Goal: Task Accomplishment & Management: Complete application form

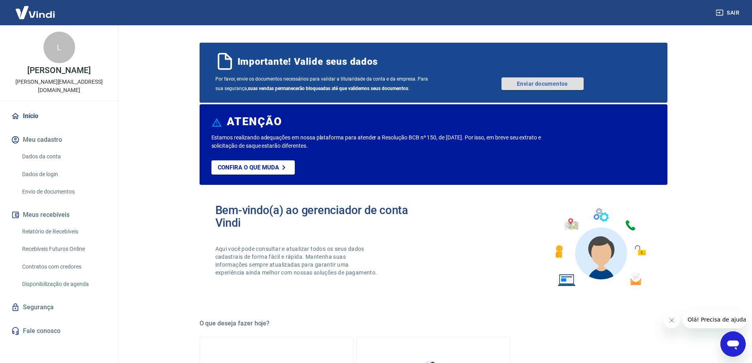
click at [540, 79] on link "Enviar documentos" at bounding box center [542, 83] width 82 height 13
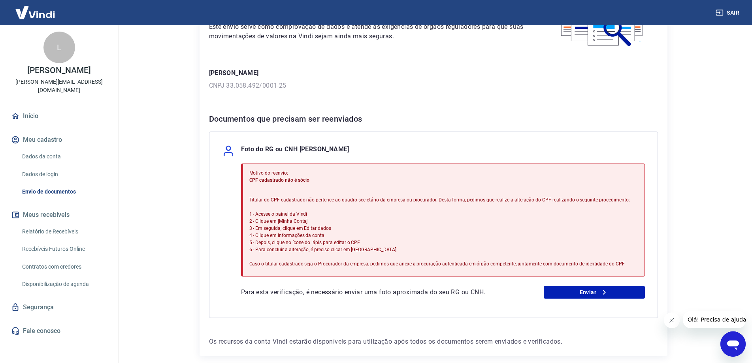
scroll to position [115, 0]
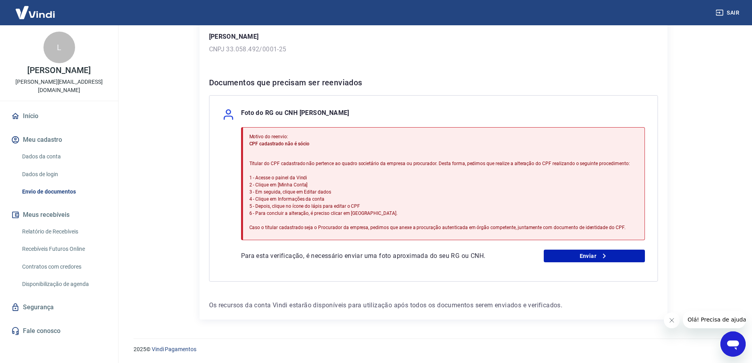
click at [672, 319] on icon "Fechar mensagem da empresa" at bounding box center [671, 320] width 6 height 6
click at [47, 149] on link "Dados da conta" at bounding box center [64, 157] width 90 height 16
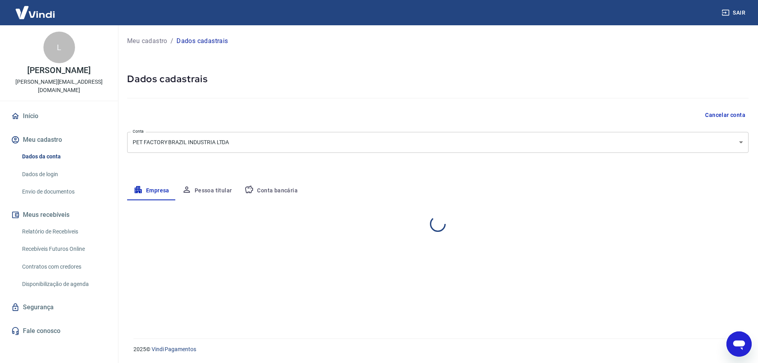
select select "SC"
select select "business"
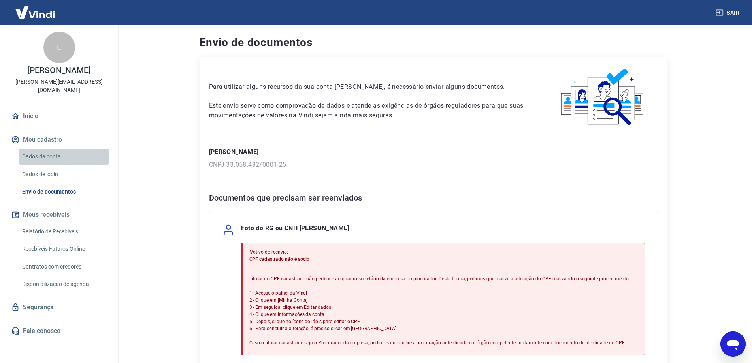
click at [49, 149] on link "Dados da conta" at bounding box center [64, 157] width 90 height 16
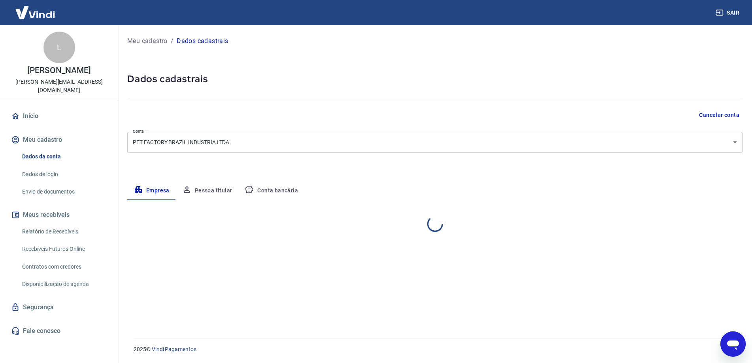
select select "SC"
select select "business"
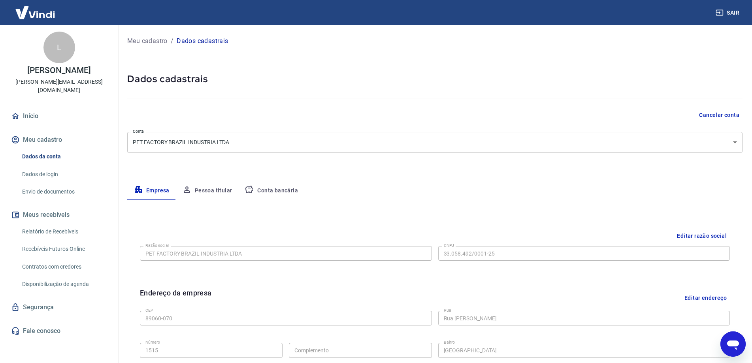
click at [205, 187] on button "Pessoa titular" at bounding box center [207, 190] width 63 height 19
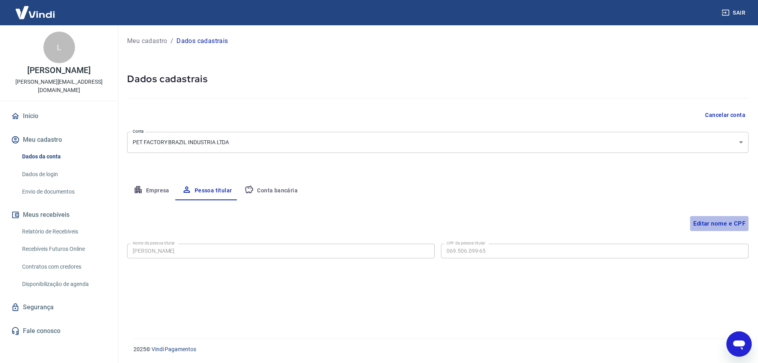
click at [704, 229] on button "Editar nome e CPF" at bounding box center [719, 223] width 58 height 15
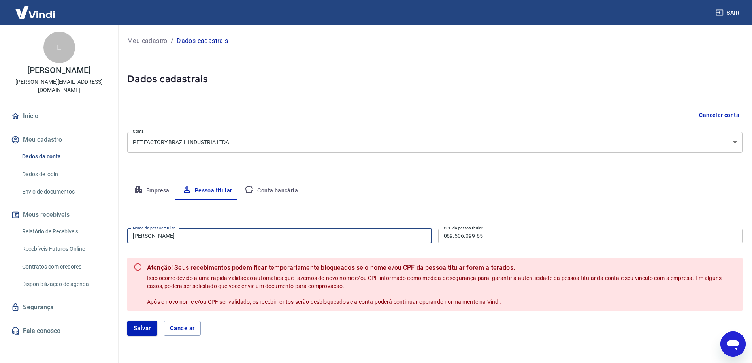
drag, startPoint x: 184, startPoint y: 235, endPoint x: 97, endPoint y: 231, distance: 87.4
click at [97, 231] on div "Sair L Luciano Becker luciano@petfactory.com.br Início Meu cadastro Dados da co…" at bounding box center [376, 181] width 752 height 363
type input "[PERSON_NAME]"
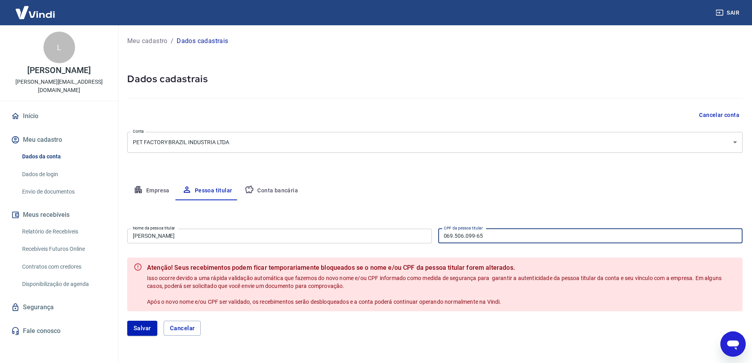
drag, startPoint x: 503, startPoint y: 240, endPoint x: 415, endPoint y: 229, distance: 88.8
click at [415, 229] on div "Nome da pessoa titular AMARILDO CARRASCO ALVES Nome da pessoa titular CPF da pe…" at bounding box center [434, 235] width 615 height 19
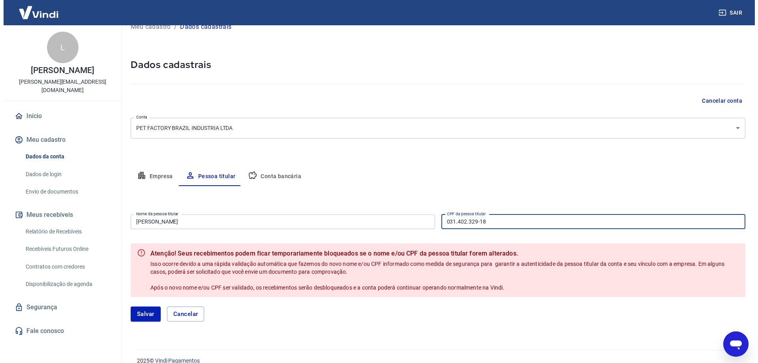
scroll to position [26, 0]
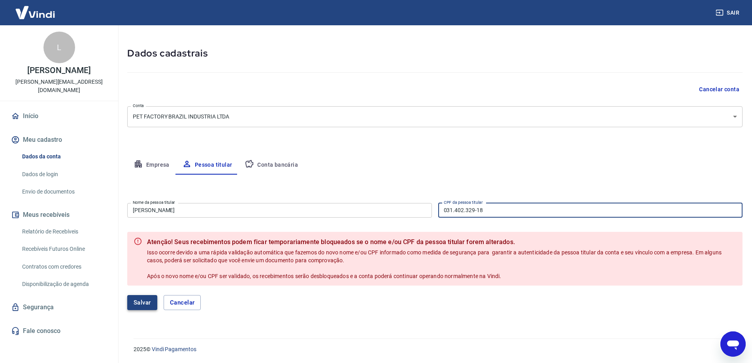
type input "031.402.329-18"
click at [145, 303] on button "Salvar" at bounding box center [142, 302] width 30 height 15
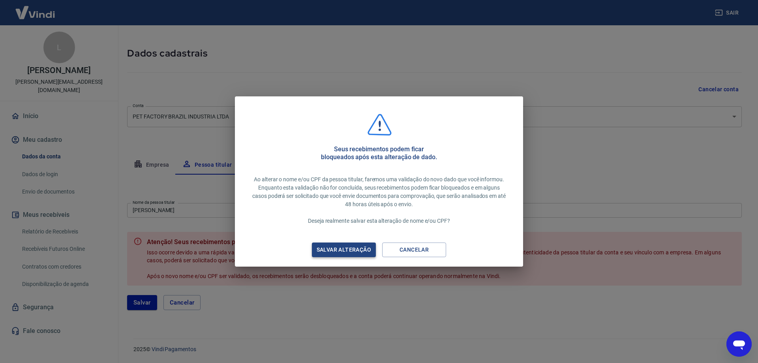
click at [360, 249] on div "Salvar alteração" at bounding box center [343, 250] width 73 height 10
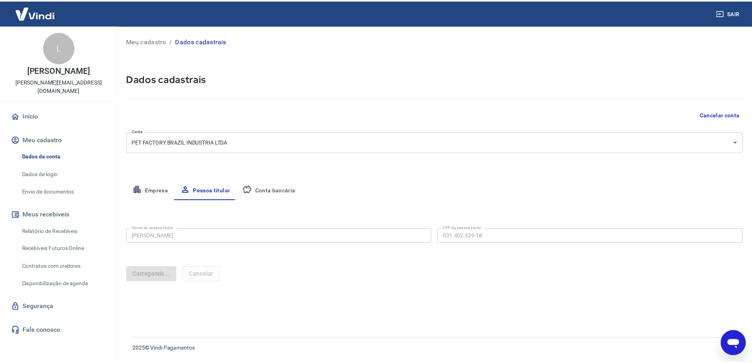
scroll to position [0, 0]
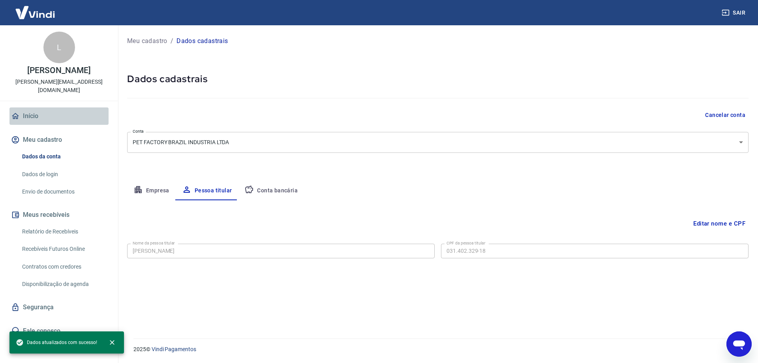
click at [34, 107] on link "Início" at bounding box center [58, 115] width 99 height 17
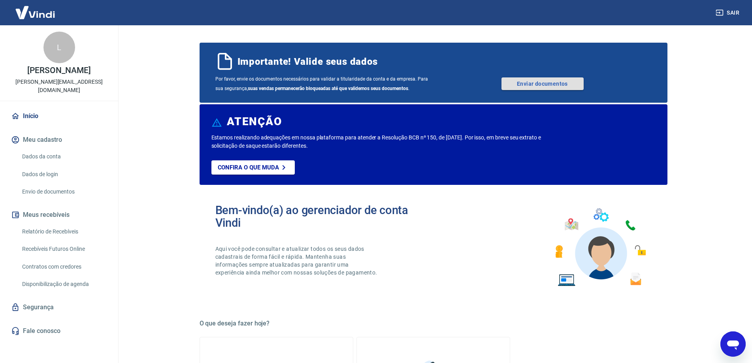
click at [559, 84] on link "Enviar documentos" at bounding box center [542, 83] width 82 height 13
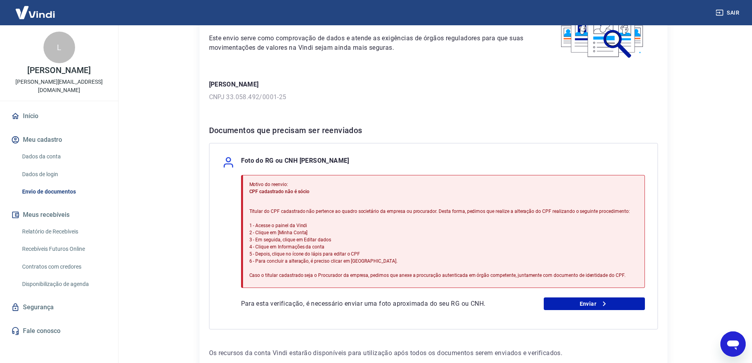
scroll to position [79, 0]
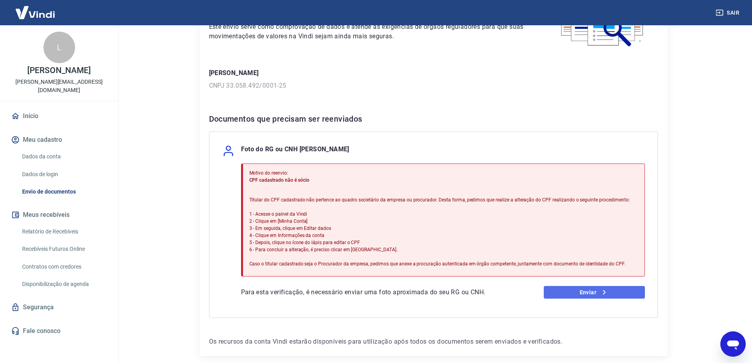
click at [581, 292] on link "Enviar" at bounding box center [594, 292] width 101 height 13
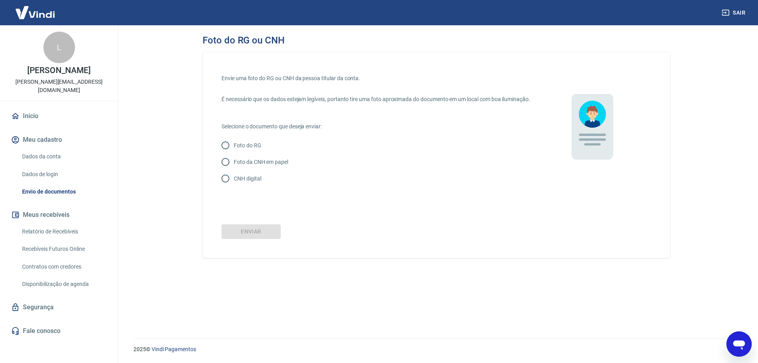
click at [226, 186] on input "CNH digital" at bounding box center [225, 178] width 17 height 17
radio input "true"
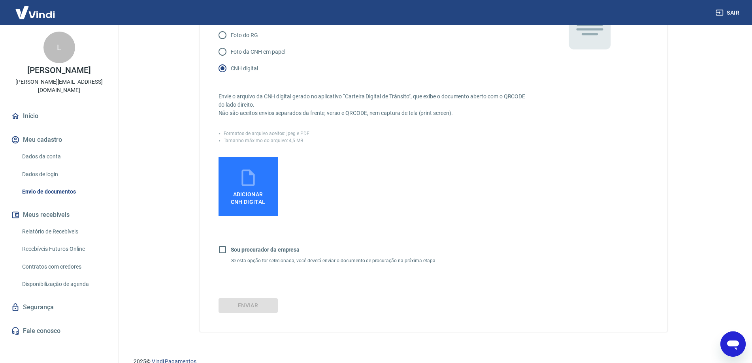
scroll to position [119, 0]
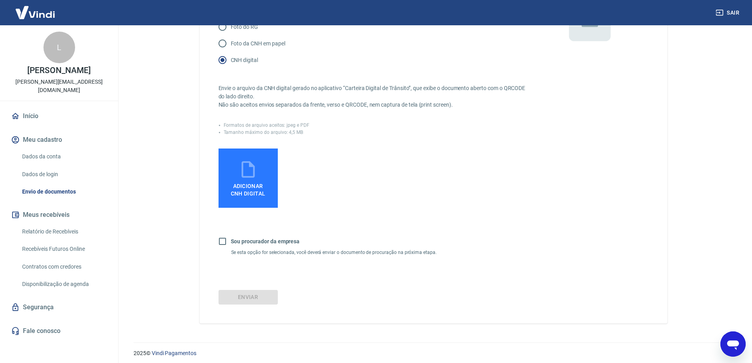
click at [247, 193] on span "Adicionar CNH Digital" at bounding box center [248, 190] width 35 height 14
click at [0, 0] on input "Adicionar CNH Digital" at bounding box center [0, 0] width 0 height 0
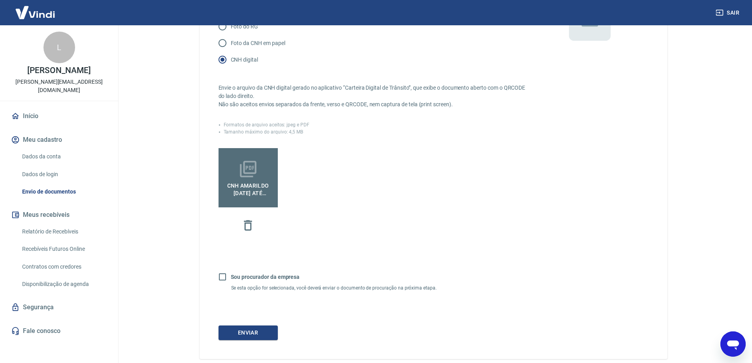
scroll to position [158, 0]
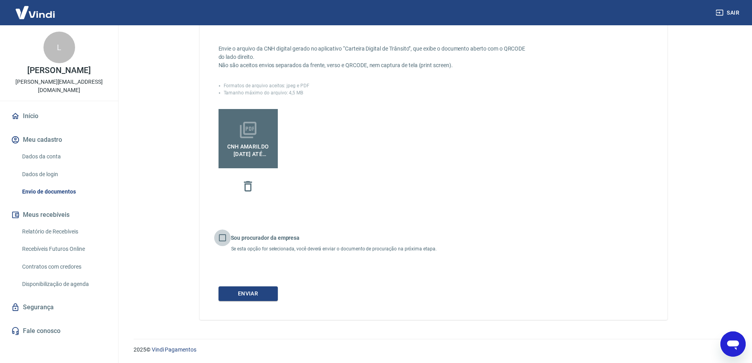
click at [222, 246] on input "Sou procurador da empresa" at bounding box center [222, 238] width 17 height 17
checkbox input "true"
click at [252, 301] on button "Continuar" at bounding box center [247, 293] width 59 height 15
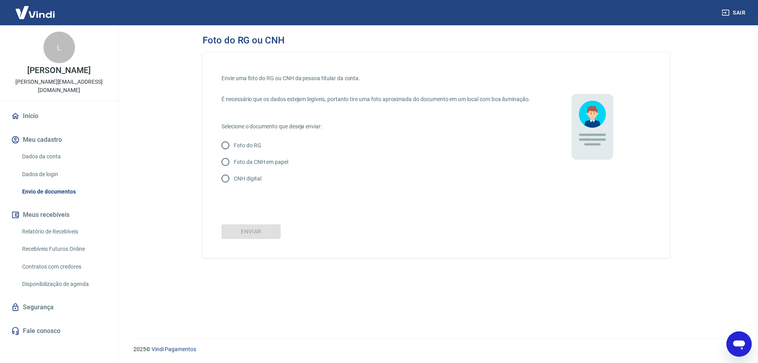
click at [224, 186] on input "CNH digital" at bounding box center [225, 178] width 17 height 17
radio input "true"
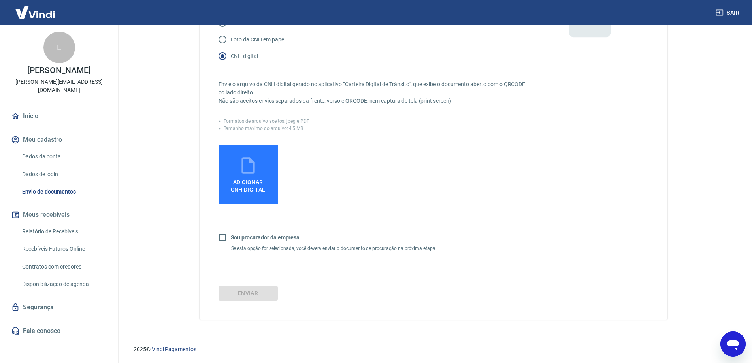
scroll to position [131, 0]
click at [246, 181] on span "Adicionar CNH Digital" at bounding box center [248, 186] width 35 height 14
click at [0, 0] on input "Adicionar CNH Digital" at bounding box center [0, 0] width 0 height 0
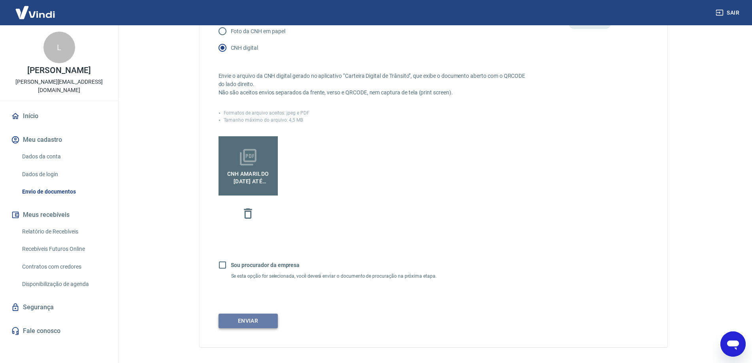
click at [251, 328] on button "Enviar" at bounding box center [247, 321] width 59 height 15
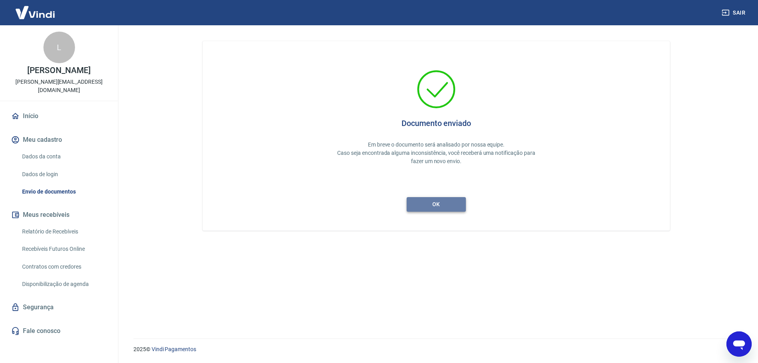
click at [429, 204] on button "ok" at bounding box center [436, 204] width 59 height 15
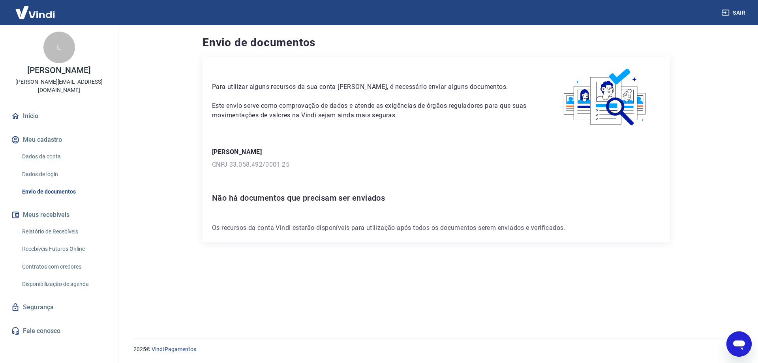
click at [738, 12] on button "Sair" at bounding box center [735, 13] width 28 height 15
